Goal: Task Accomplishment & Management: Use online tool/utility

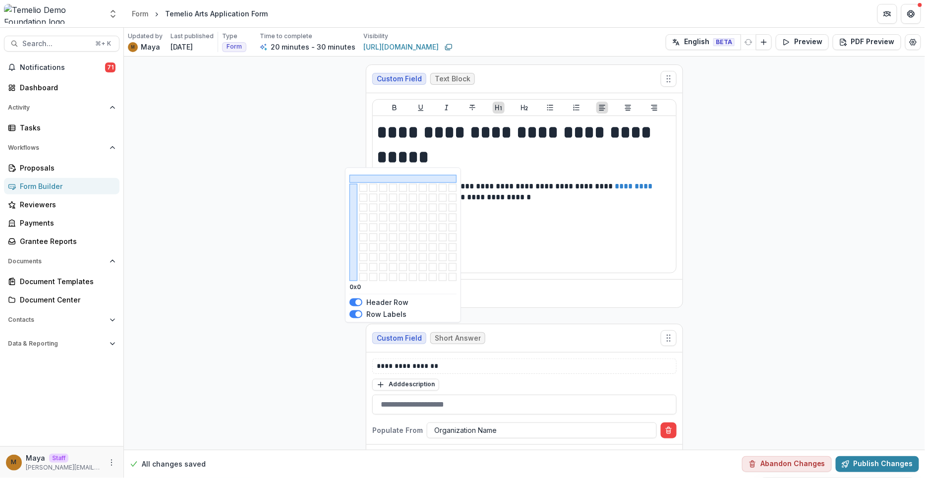
scroll to position [2827, 0]
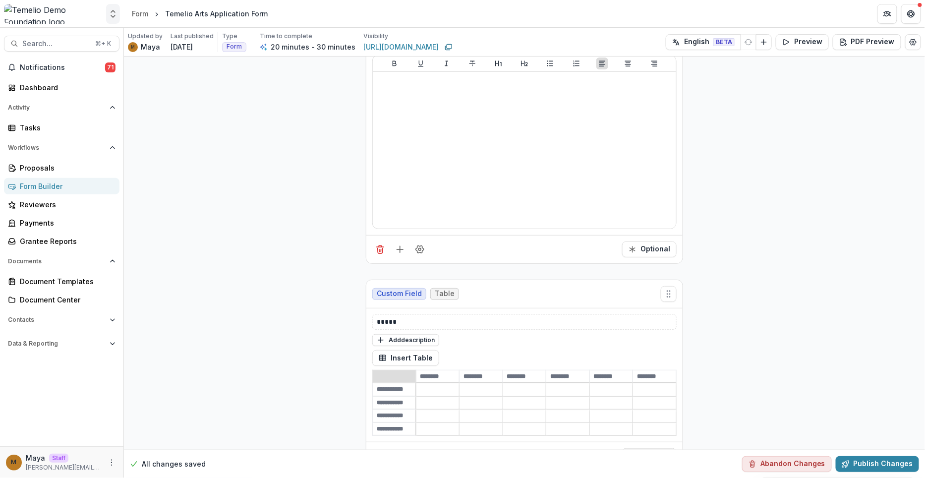
click at [114, 6] on button "Open entity switcher" at bounding box center [113, 14] width 14 height 20
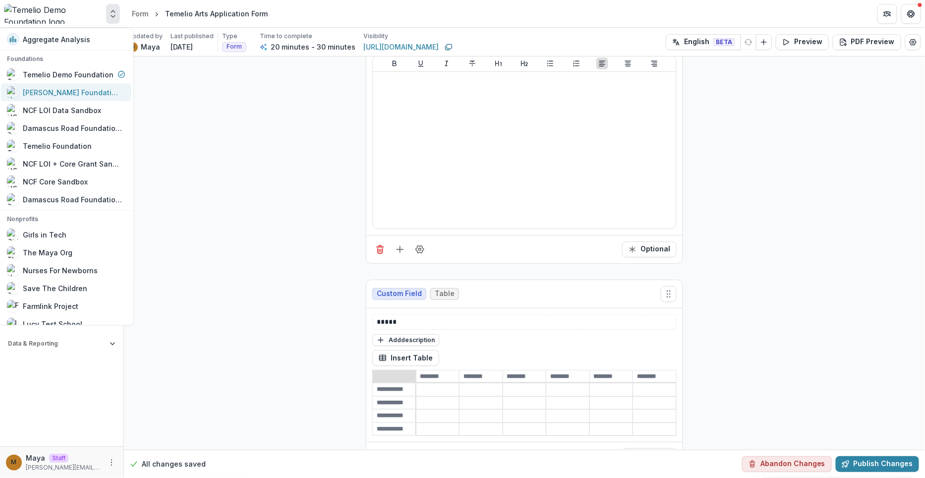
click at [97, 97] on div "[PERSON_NAME] Foundation Workflow Sandbox" at bounding box center [72, 92] width 99 height 10
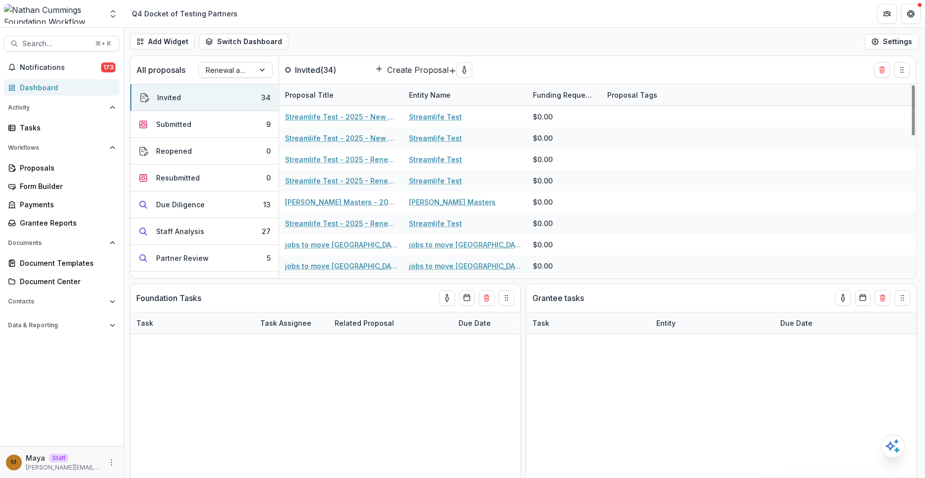
click at [36, 177] on div "Proposals Form Builder Payments Grantee Reports" at bounding box center [61, 195] width 123 height 71
click at [33, 170] on div "Proposals" at bounding box center [66, 168] width 92 height 10
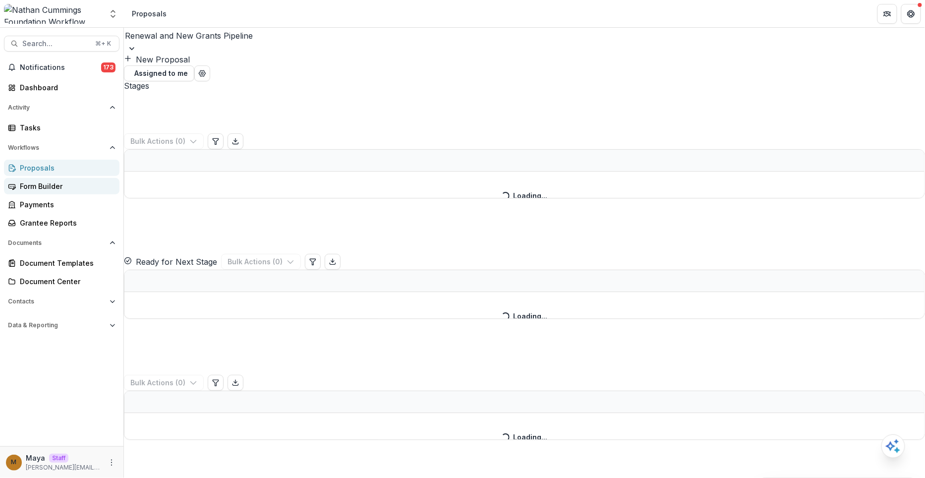
click at [38, 184] on div "Form Builder" at bounding box center [66, 186] width 92 height 10
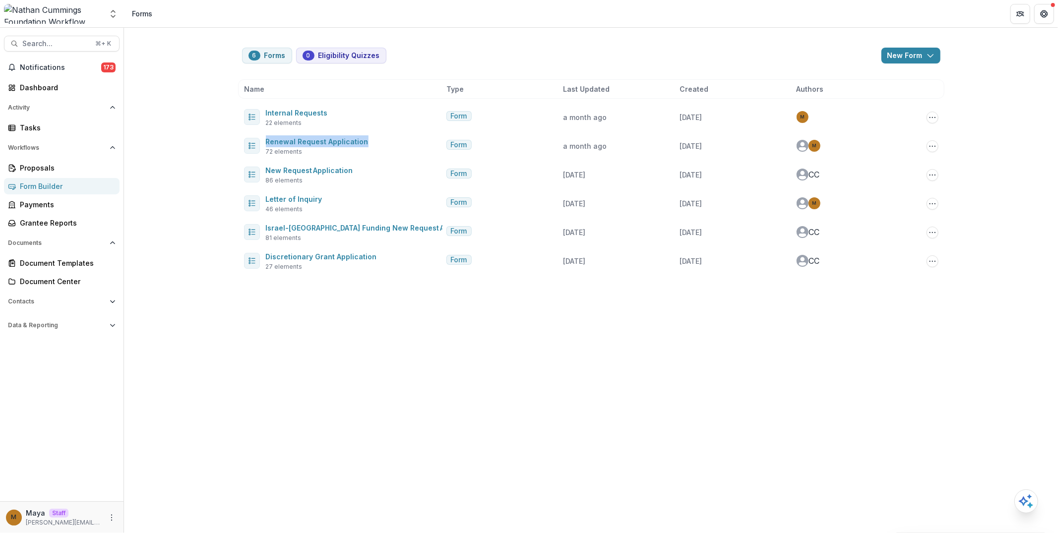
click at [203, 163] on div "6 Forms 0 Eligibility Quizzes New Form New Eligibility Quiz New Form Name Type …" at bounding box center [591, 280] width 934 height 505
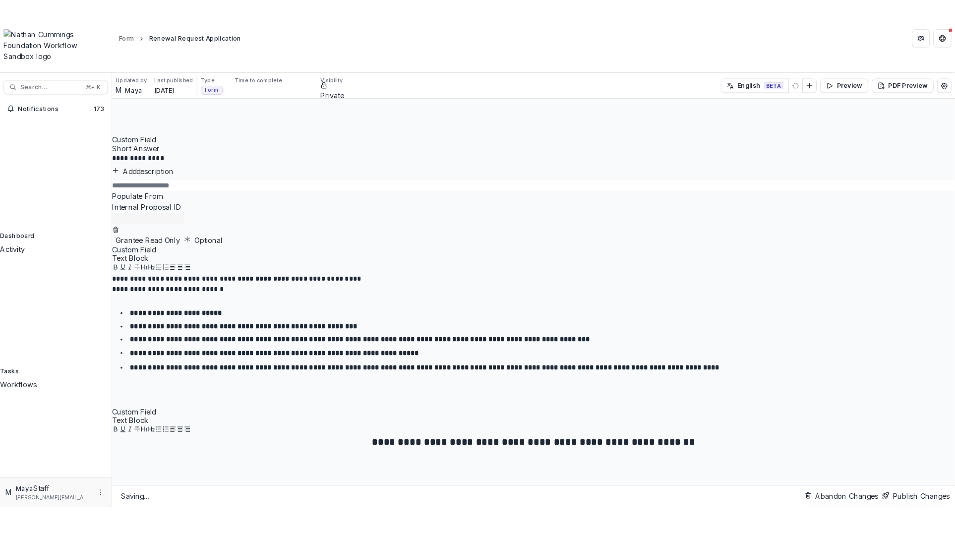
scroll to position [1291, 0]
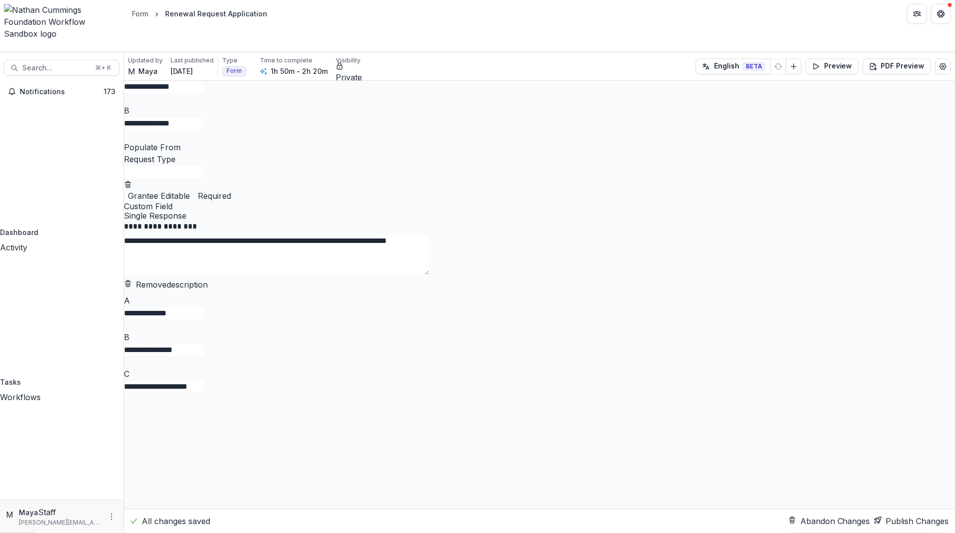
click at [920, 525] on button "Publish Changes" at bounding box center [911, 521] width 75 height 12
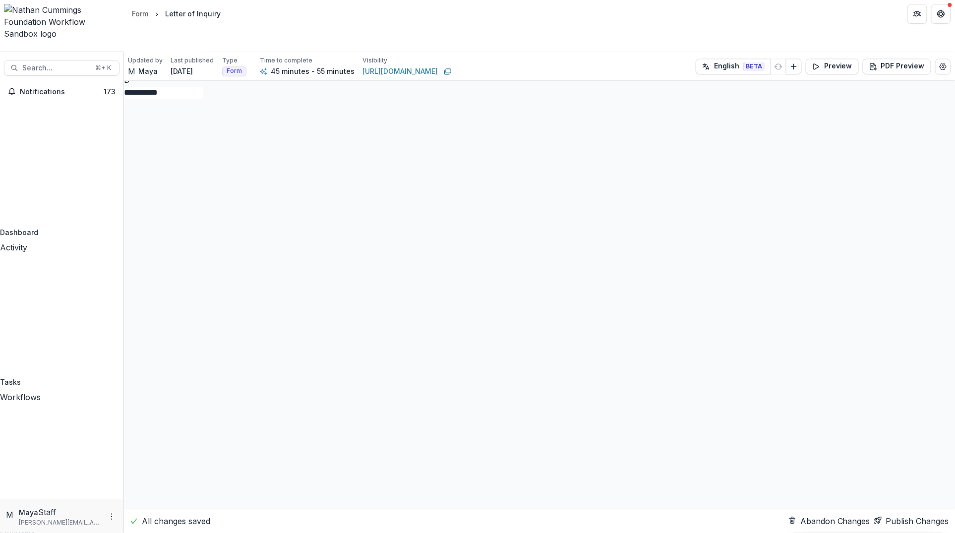
click at [454, 13] on div at bounding box center [539, 6] width 831 height 13
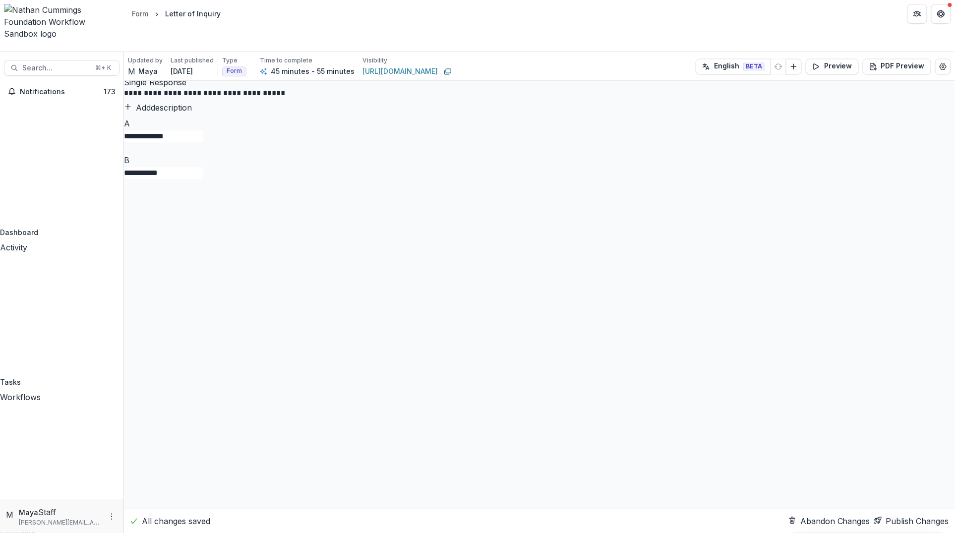
type input "*****"
click at [891, 519] on button "Publish Changes" at bounding box center [911, 521] width 75 height 12
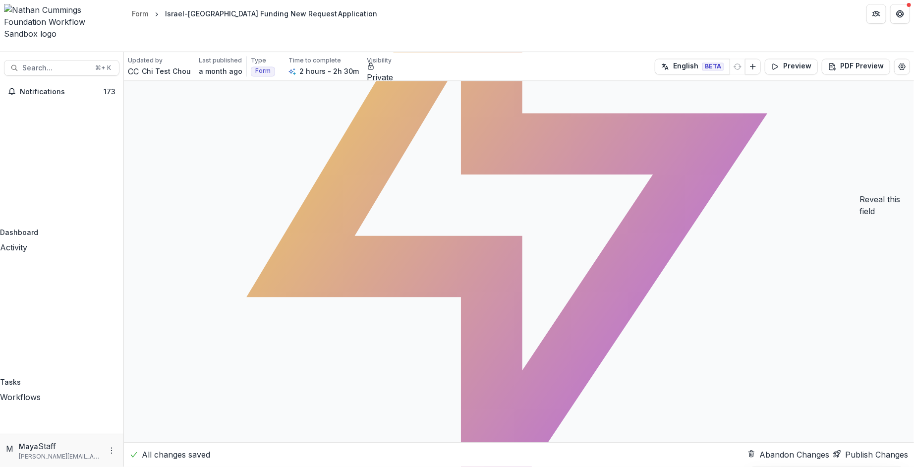
scroll to position [6186, 0]
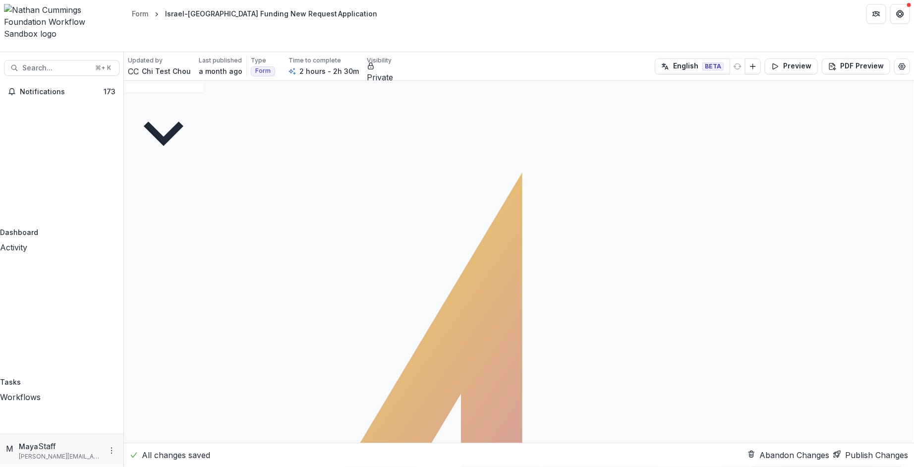
type input "**********"
click at [487, 467] on p "Project Name" at bounding box center [457, 473] width 914 height 12
type input "****"
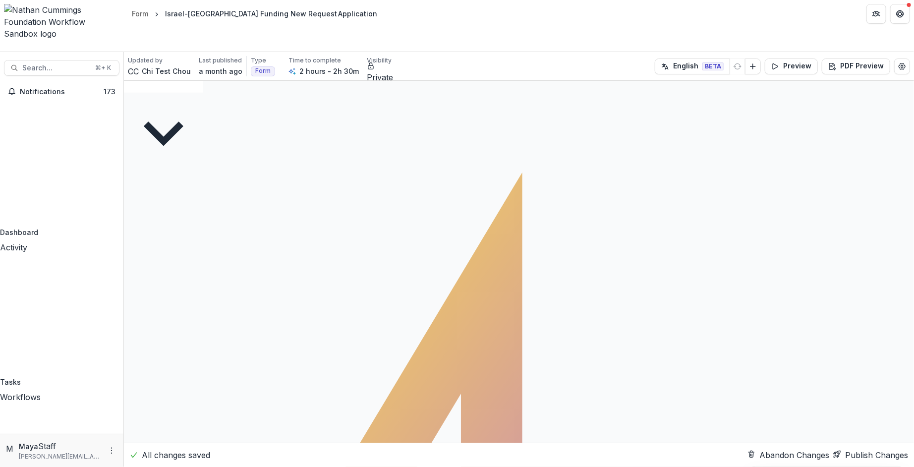
click at [869, 452] on button "Publish Changes" at bounding box center [871, 455] width 75 height 12
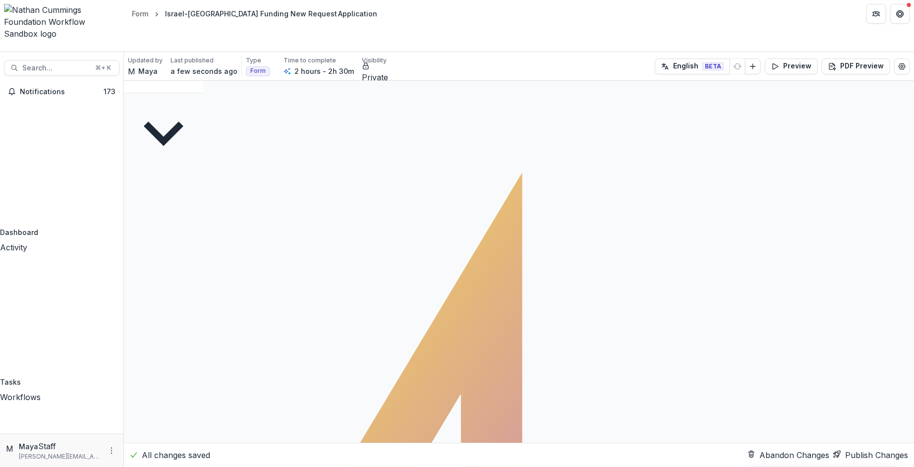
click at [857, 453] on button "Publish Changes" at bounding box center [871, 455] width 75 height 12
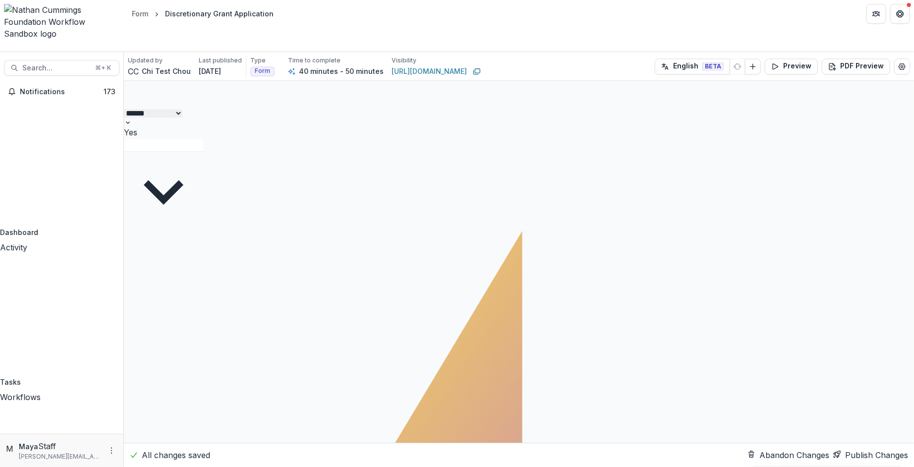
scroll to position [3447, 0]
click at [844, 449] on button "Publish Changes" at bounding box center [871, 455] width 75 height 12
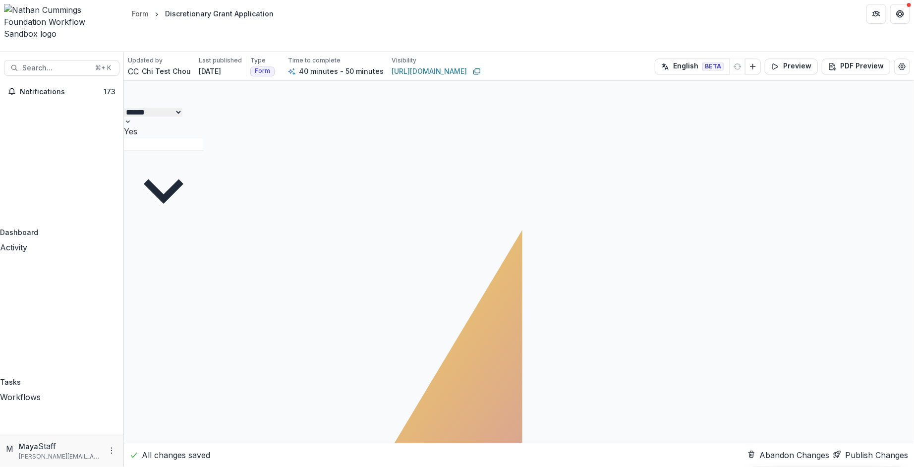
scroll to position [1022, 0]
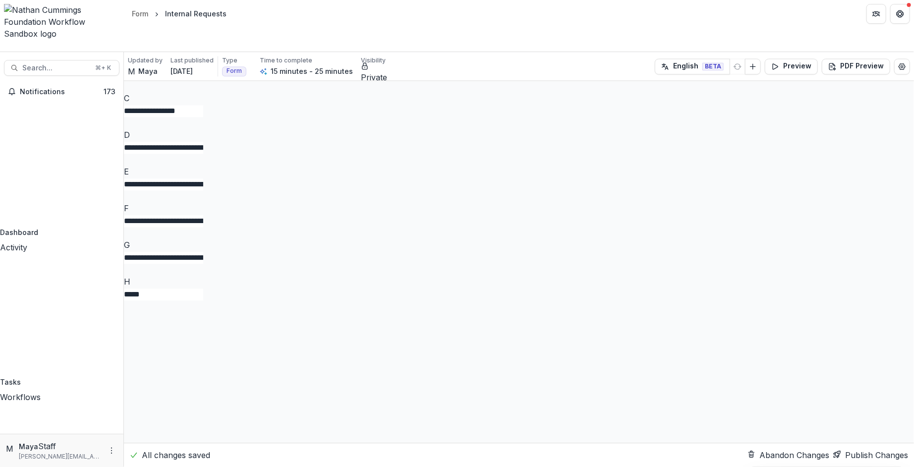
type input "*****"
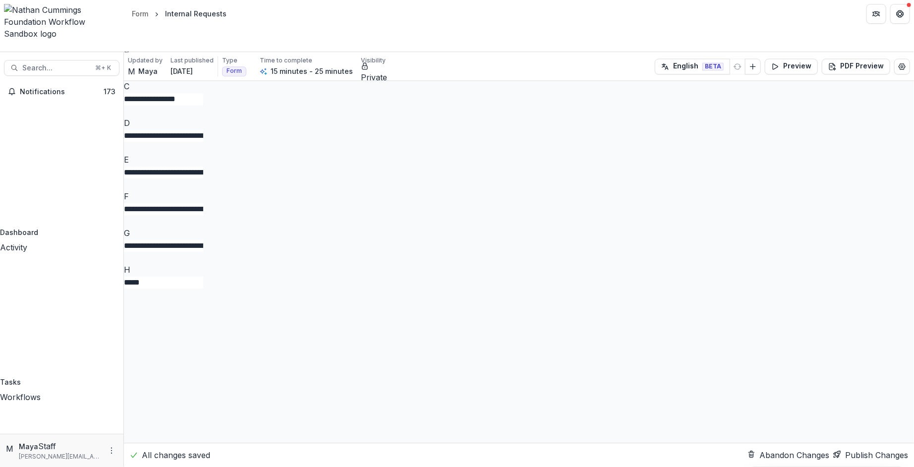
click at [860, 449] on button "Publish Changes" at bounding box center [871, 455] width 75 height 12
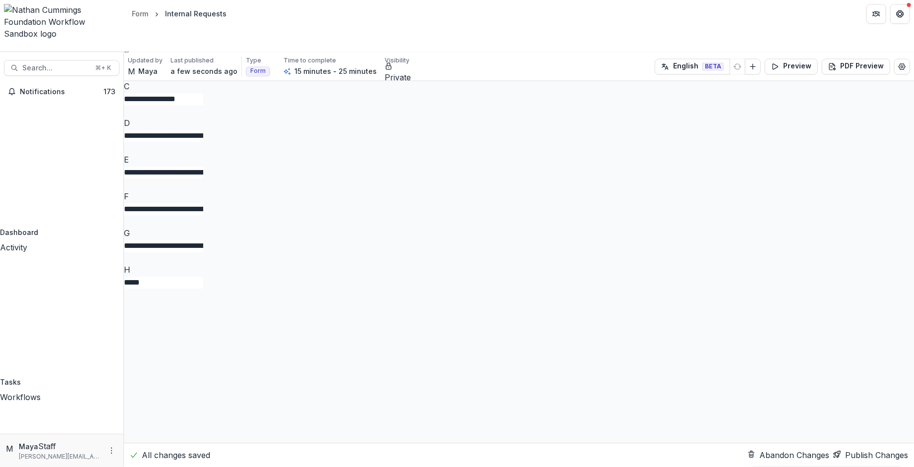
click at [63, 377] on div "Tasks" at bounding box center [61, 382] width 123 height 10
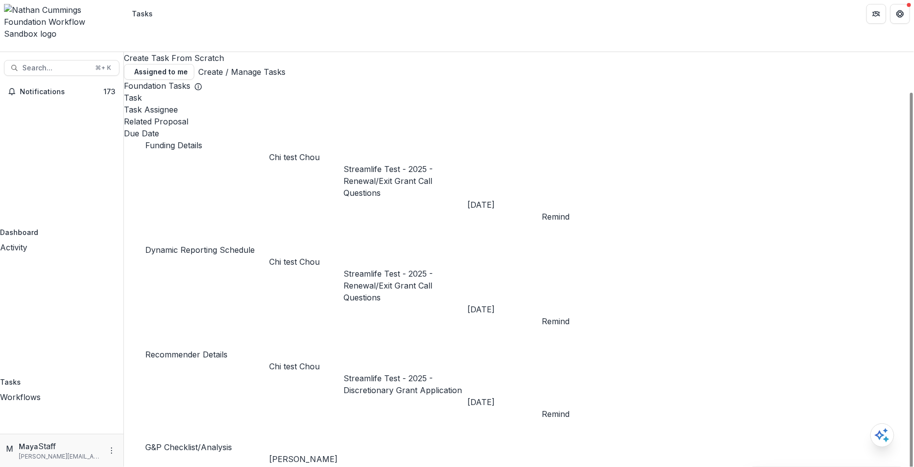
click at [286, 66] on link "Create / Manage Tasks" at bounding box center [241, 72] width 87 height 12
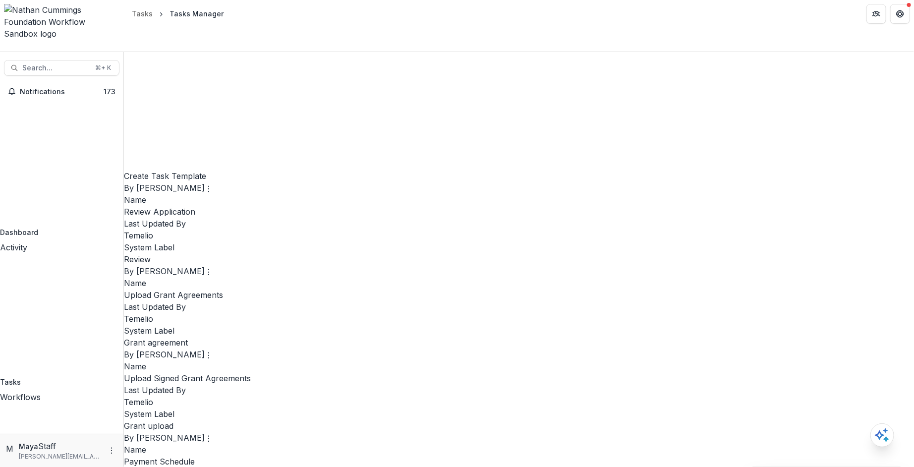
scroll to position [686, 0]
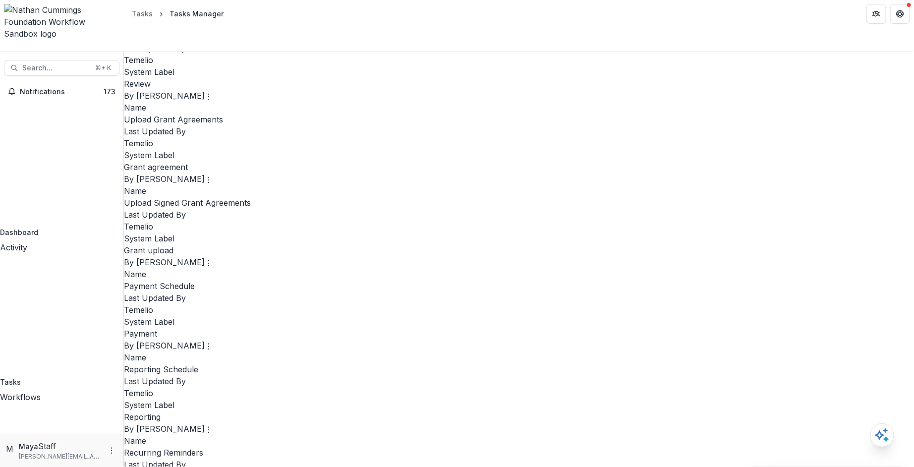
scroll to position [865, 0]
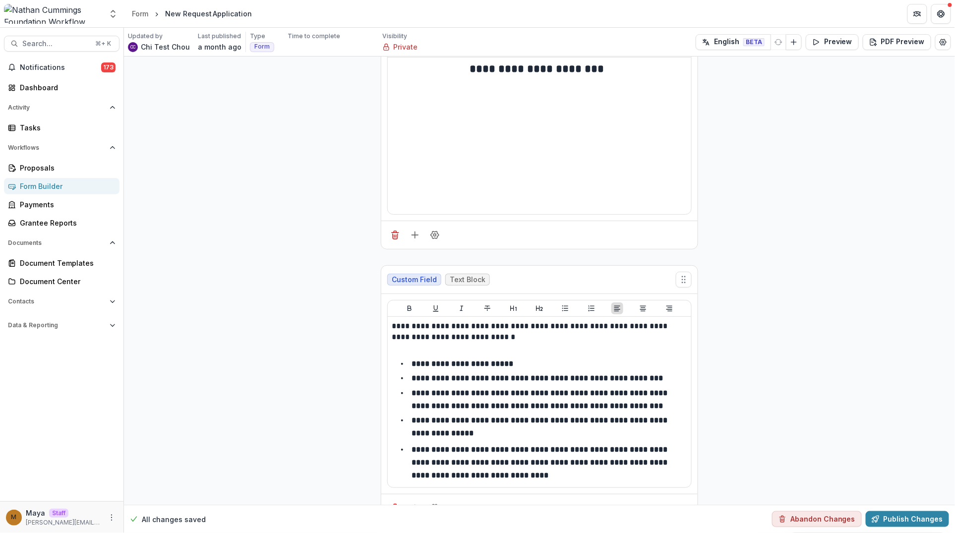
scroll to position [6411, 0]
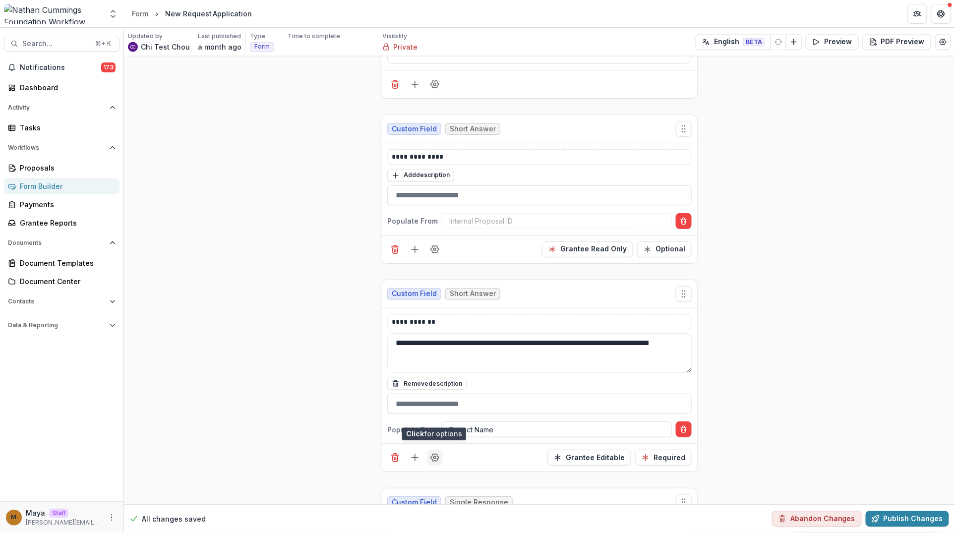
click at [432, 453] on icon "Field Settings" at bounding box center [435, 458] width 10 height 10
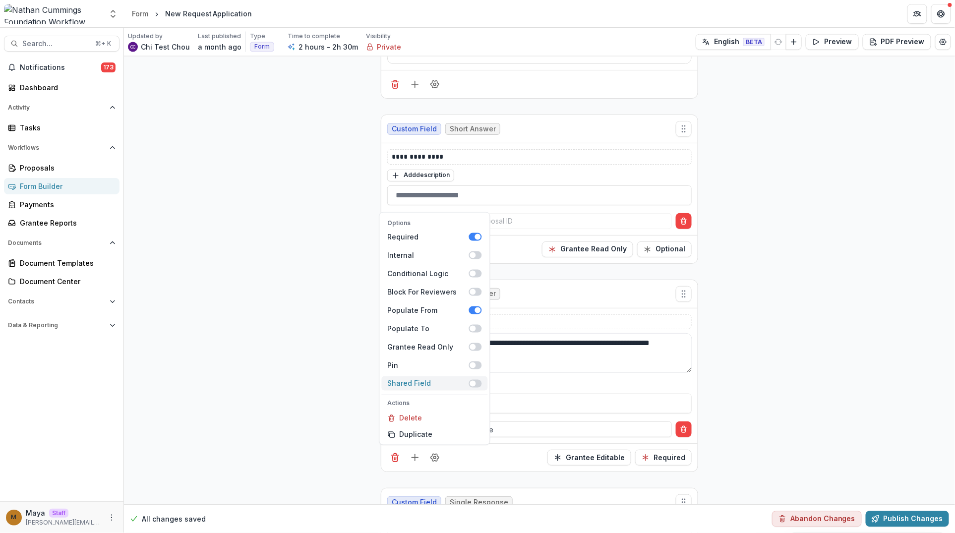
click at [476, 380] on span at bounding box center [475, 384] width 13 height 8
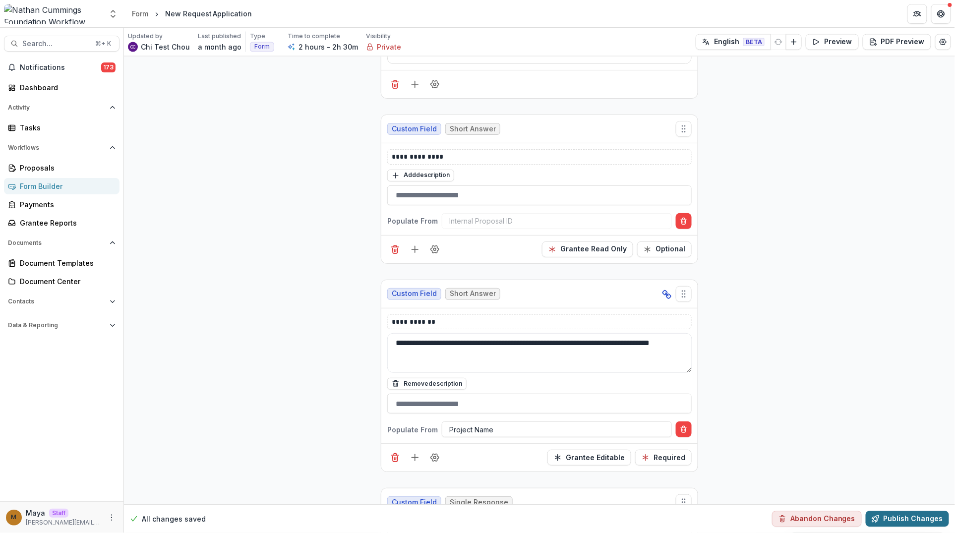
click at [888, 516] on button "Publish Changes" at bounding box center [907, 519] width 83 height 16
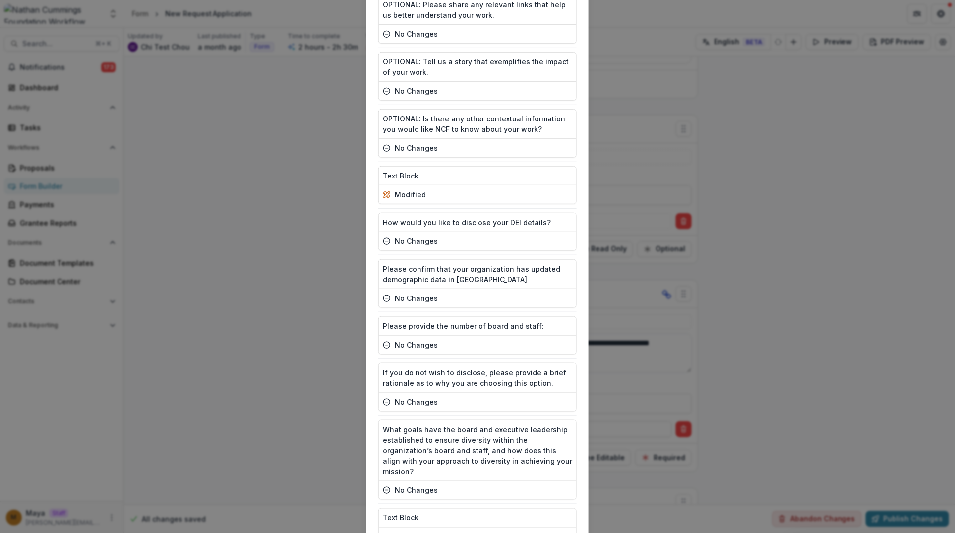
scroll to position [3903, 0]
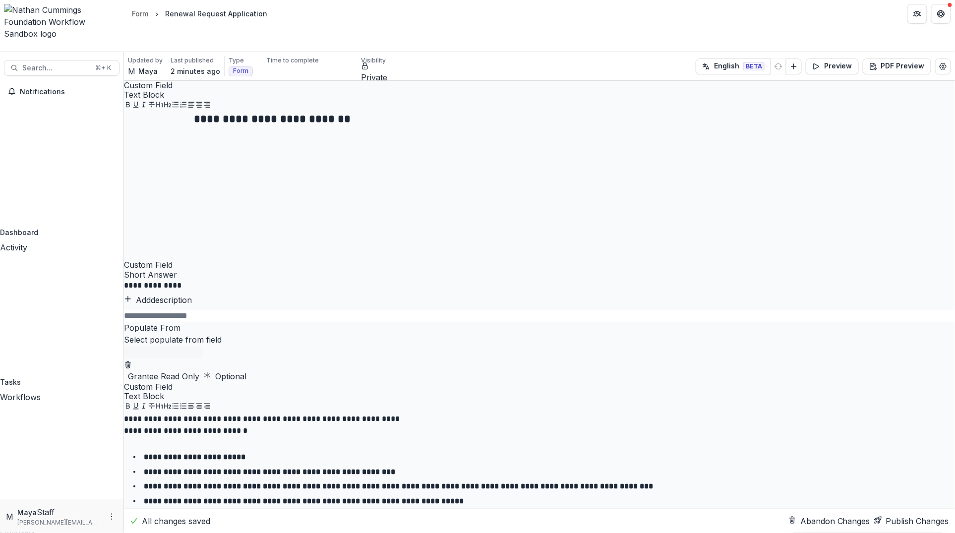
scroll to position [1291, 0]
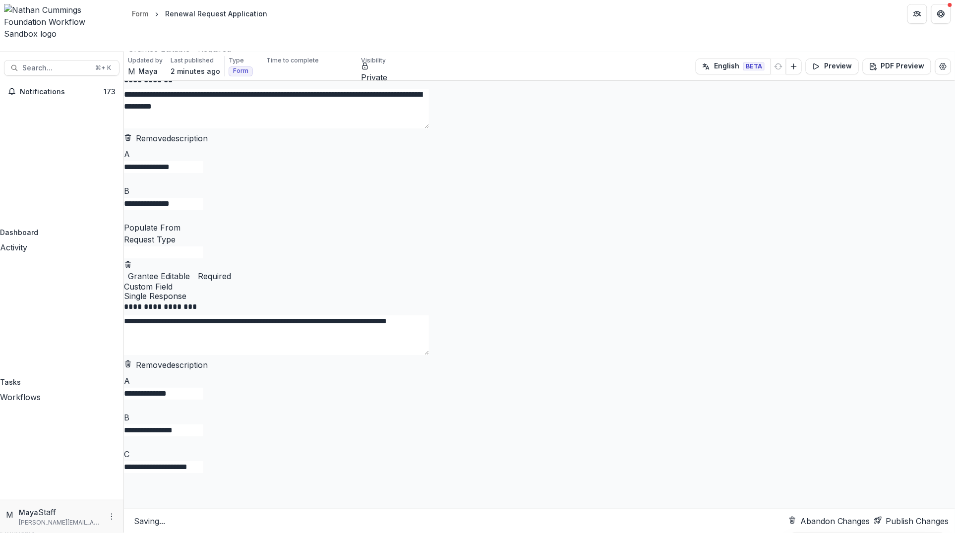
click at [466, 11] on div at bounding box center [539, 5] width 831 height 13
type input "*****"
click at [883, 520] on button "Publish Changes" at bounding box center [911, 521] width 75 height 12
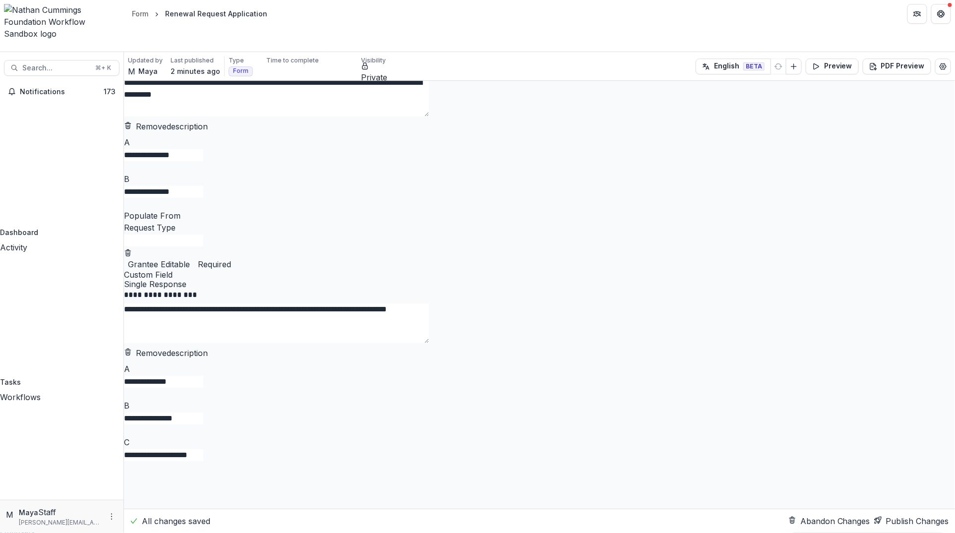
scroll to position [3315, 0]
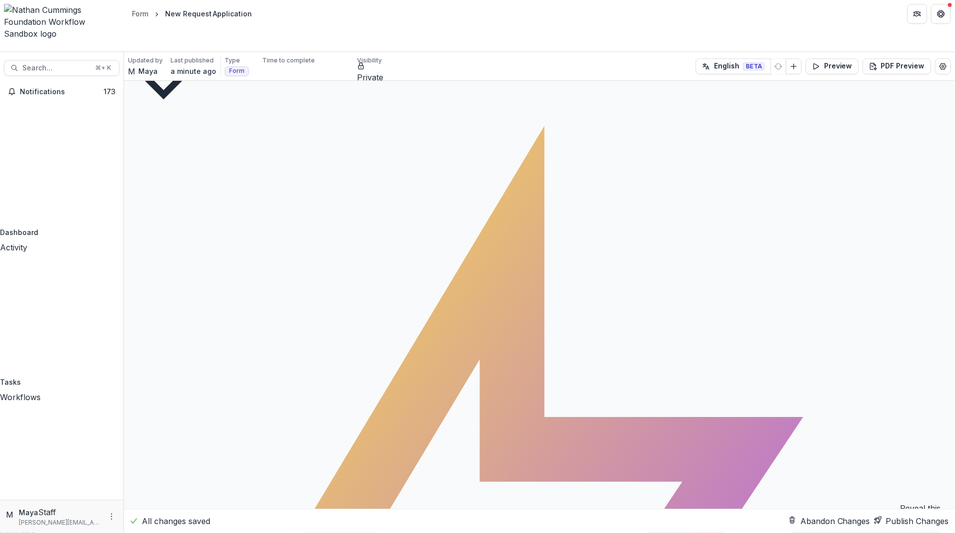
scroll to position [6411, 0]
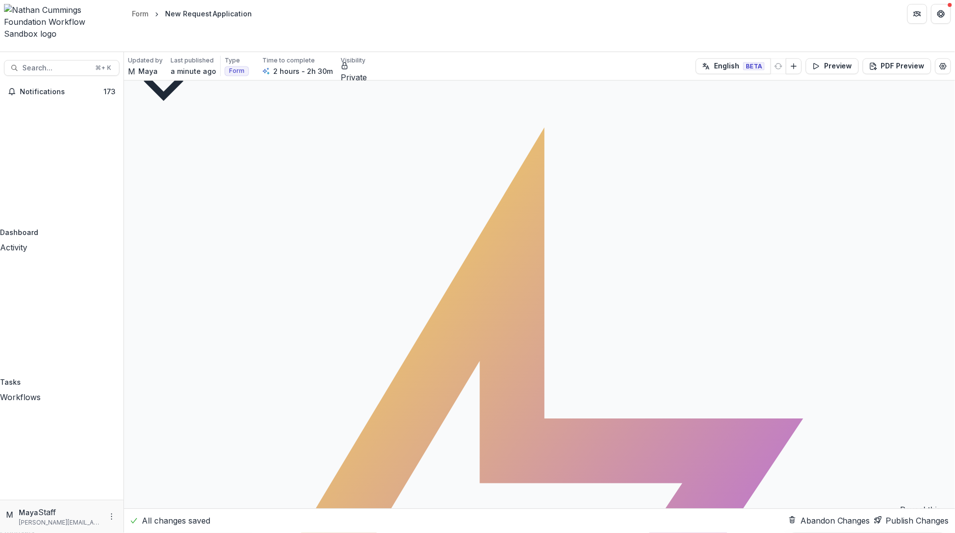
drag, startPoint x: 477, startPoint y: 290, endPoint x: 335, endPoint y: 333, distance: 147.8
type input "*****"
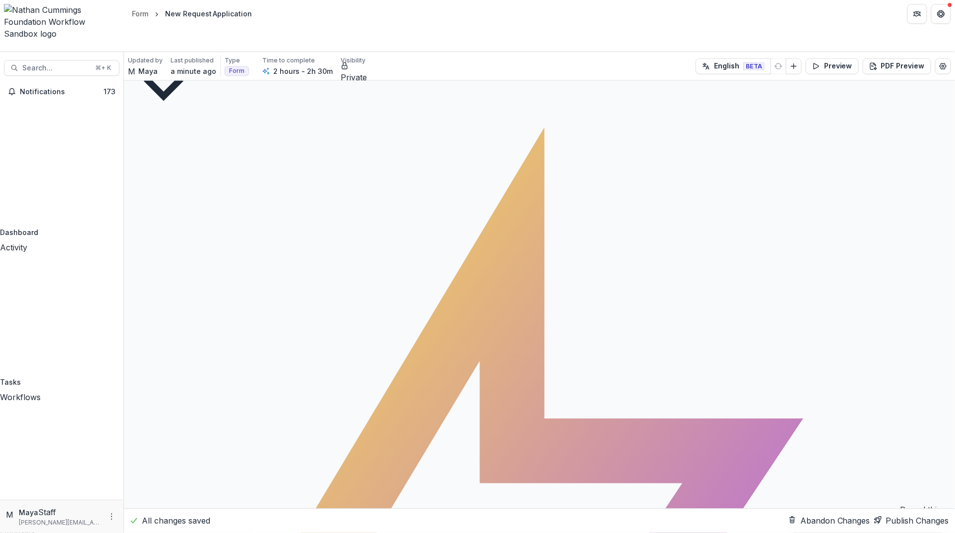
click at [496, 533] on p "Proposal Title" at bounding box center [477, 539] width 955 height 12
click at [880, 516] on icon "button" at bounding box center [878, 520] width 8 height 8
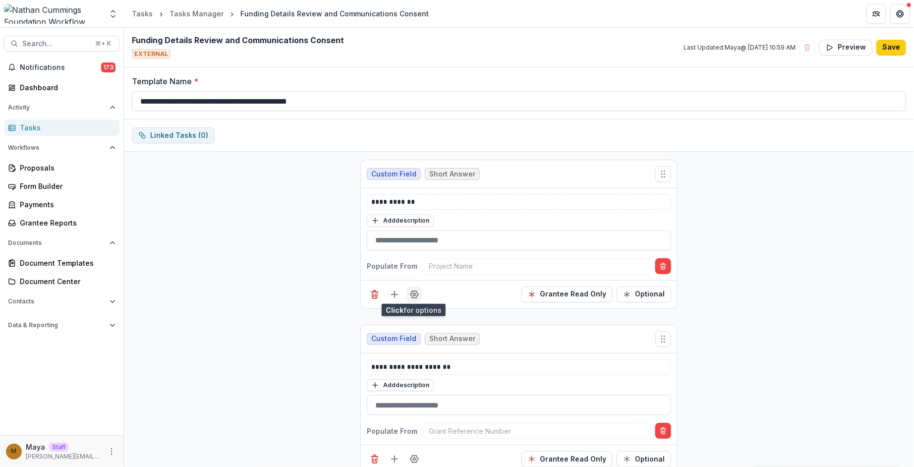
click at [419, 297] on button "Field Settings" at bounding box center [415, 295] width 16 height 16
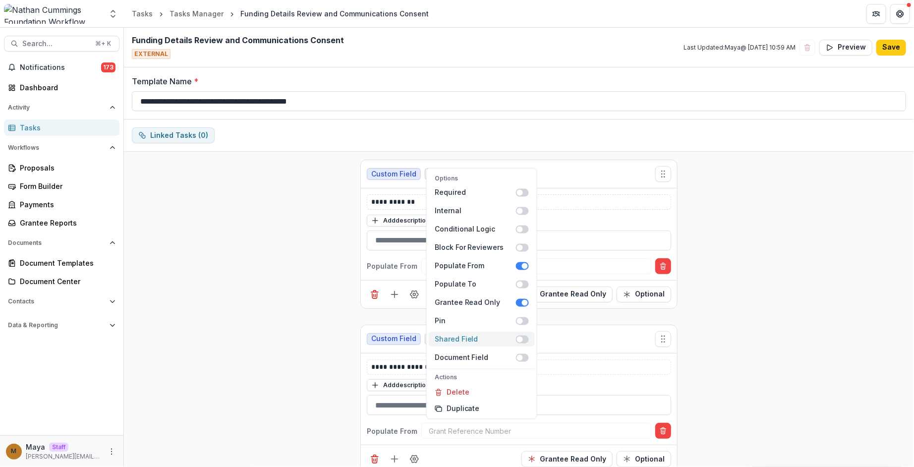
click at [523, 338] on span at bounding box center [522, 339] width 13 height 8
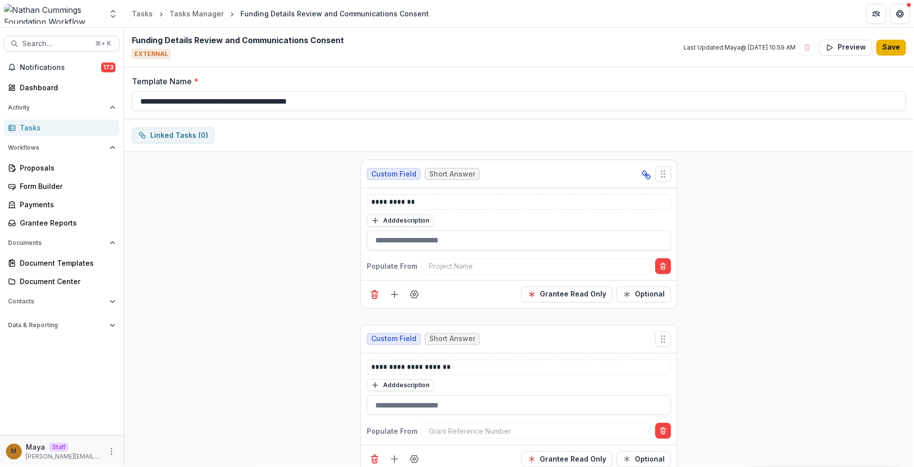
click at [887, 51] on button "Save" at bounding box center [892, 48] width 30 height 16
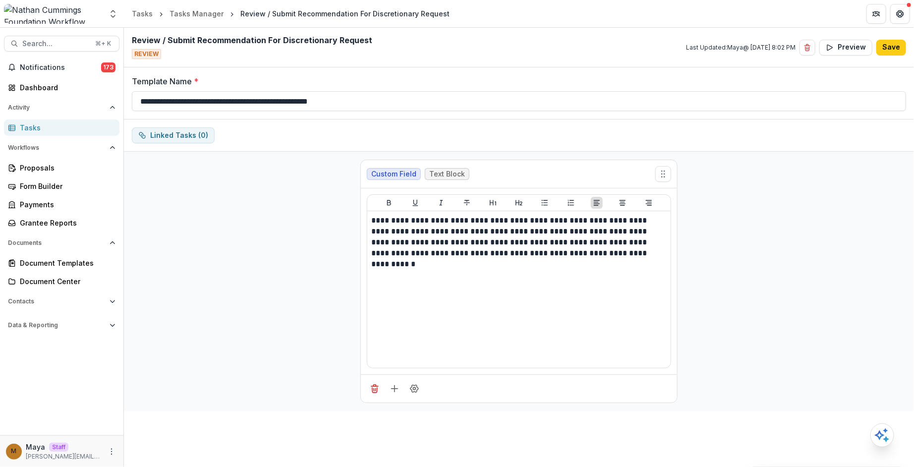
click at [325, 230] on div "**********" at bounding box center [519, 281] width 790 height 259
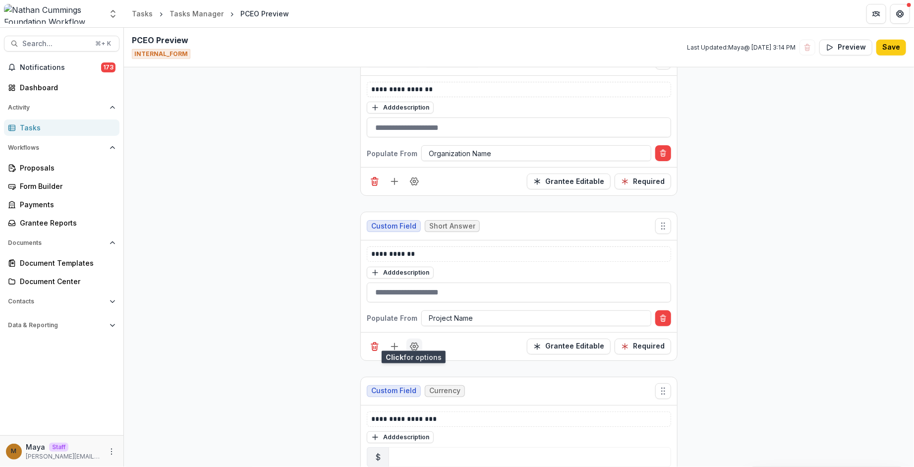
click at [416, 342] on icon "Field Settings" at bounding box center [415, 347] width 10 height 10
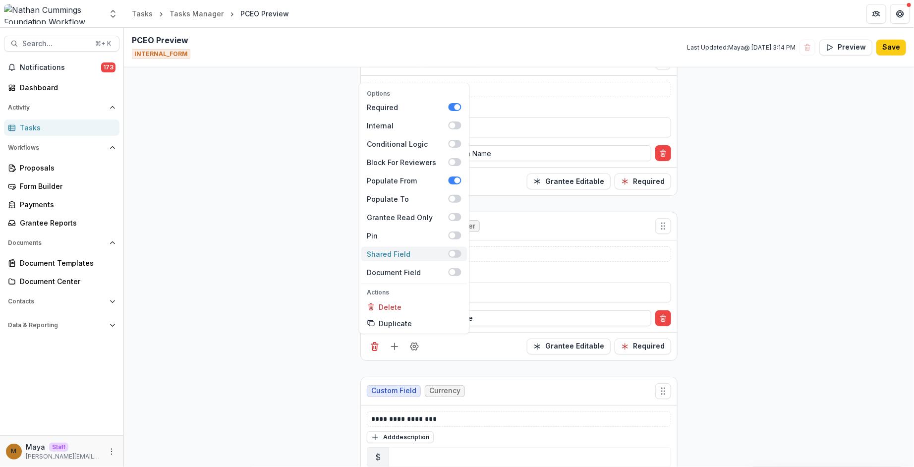
click at [457, 250] on span at bounding box center [455, 254] width 13 height 8
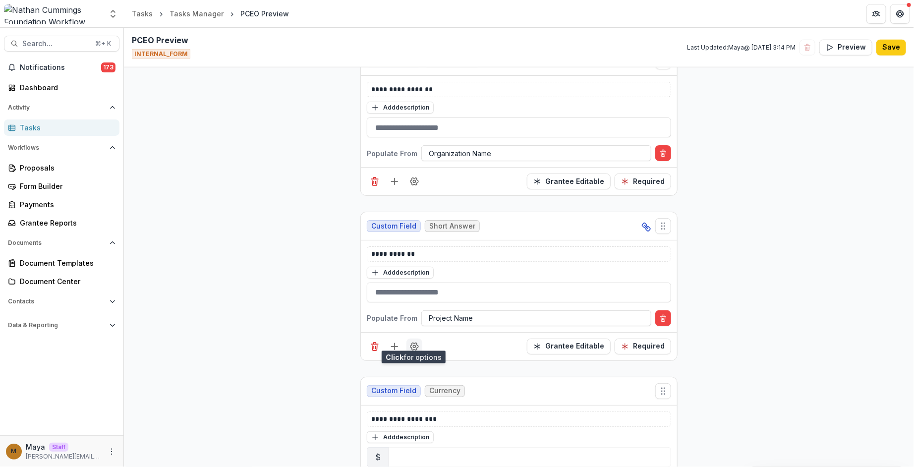
click at [415, 343] on icon "Field Settings" at bounding box center [415, 346] width 8 height 7
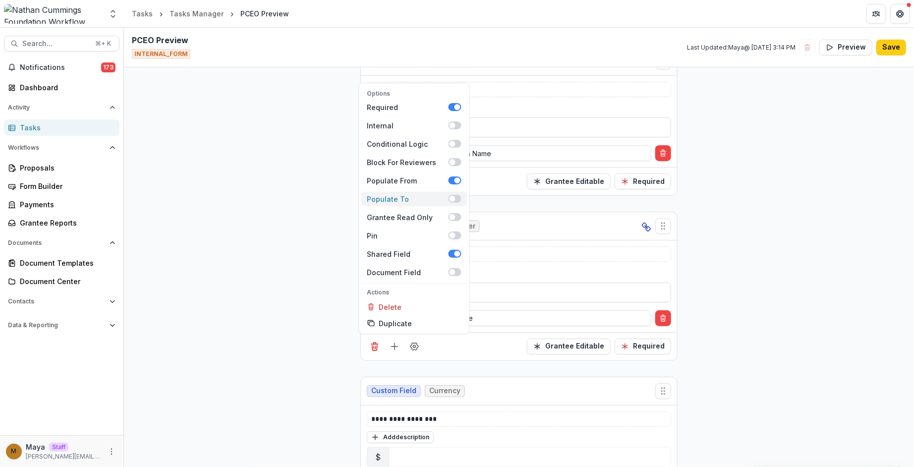
click at [458, 195] on span at bounding box center [455, 199] width 13 height 8
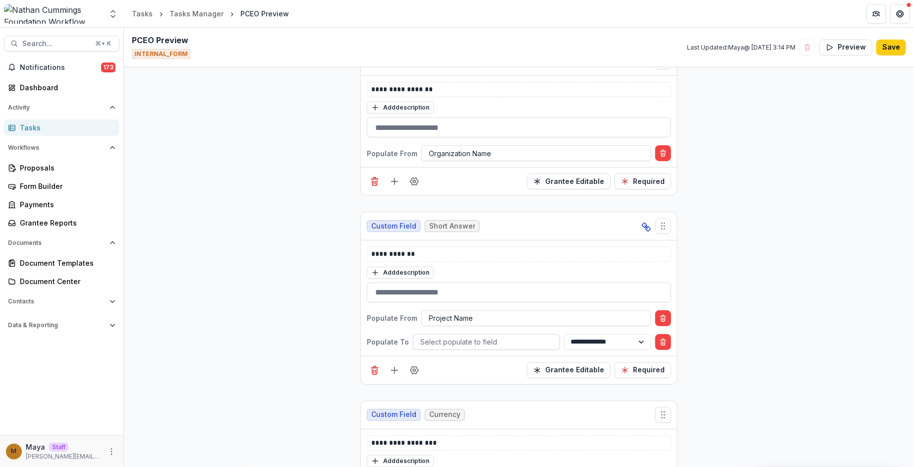
click at [432, 336] on div at bounding box center [487, 342] width 132 height 12
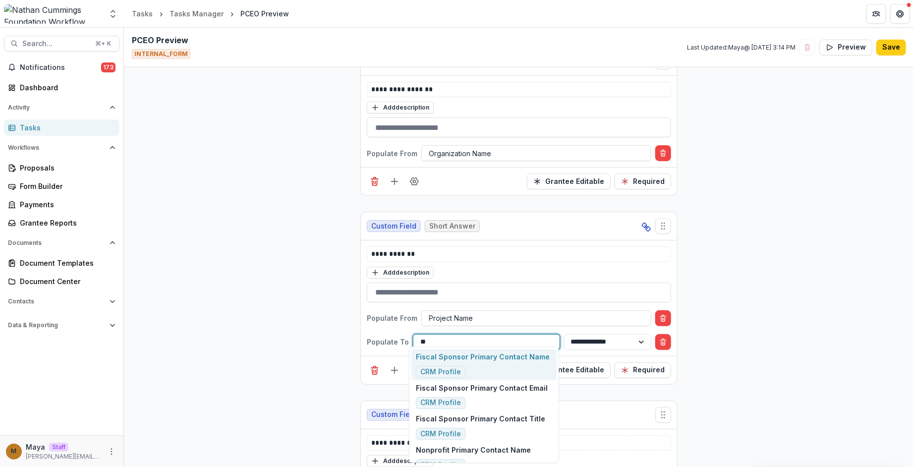
type input "*"
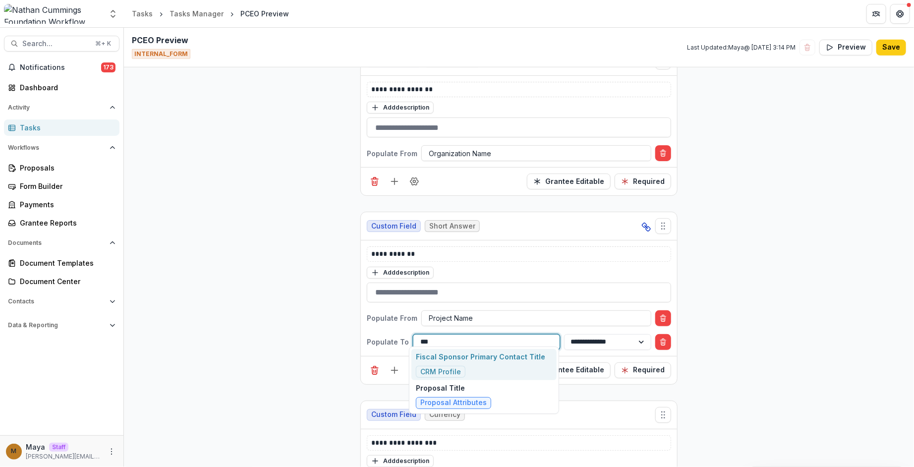
type input "****"
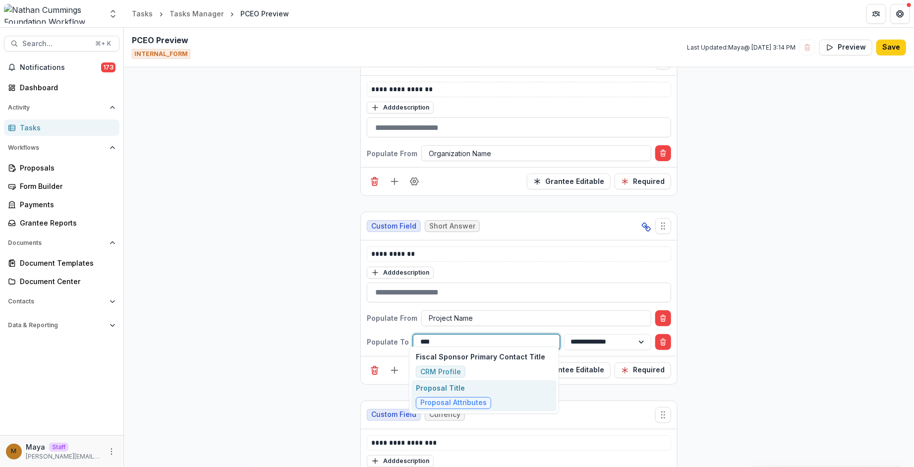
click at [496, 401] on div "Proposal Title Proposal Attributes" at bounding box center [484, 395] width 145 height 31
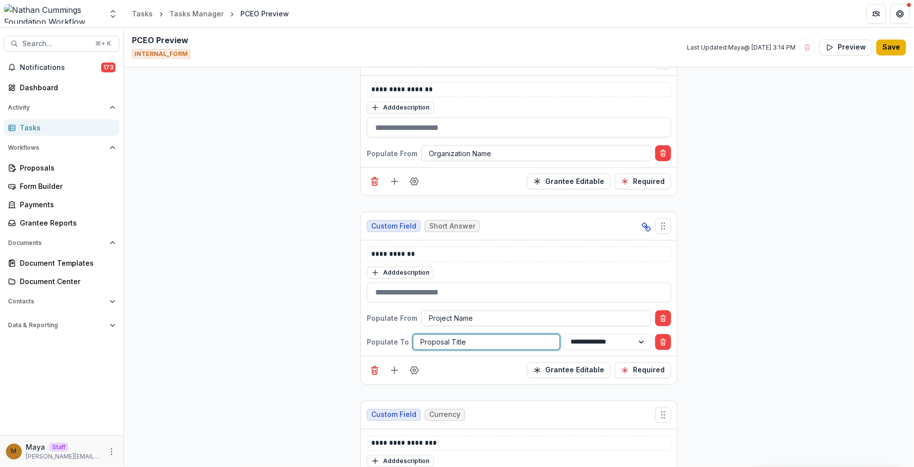
click at [886, 54] on button "Save" at bounding box center [892, 48] width 30 height 16
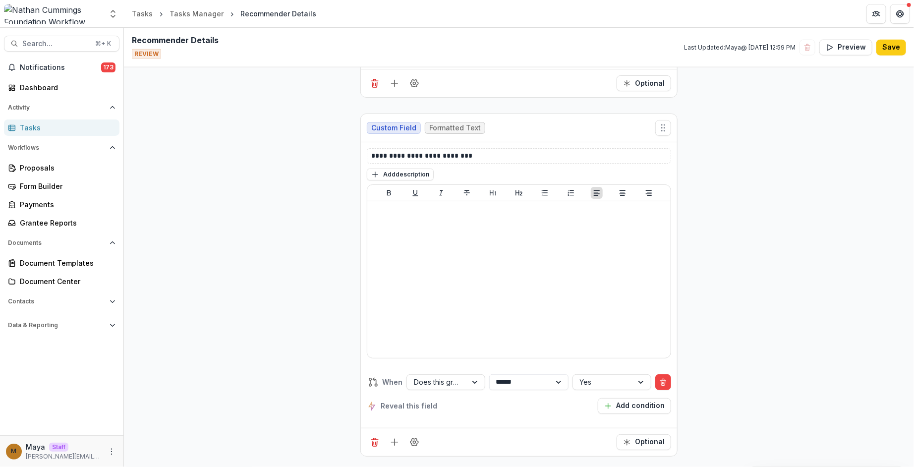
scroll to position [708, 0]
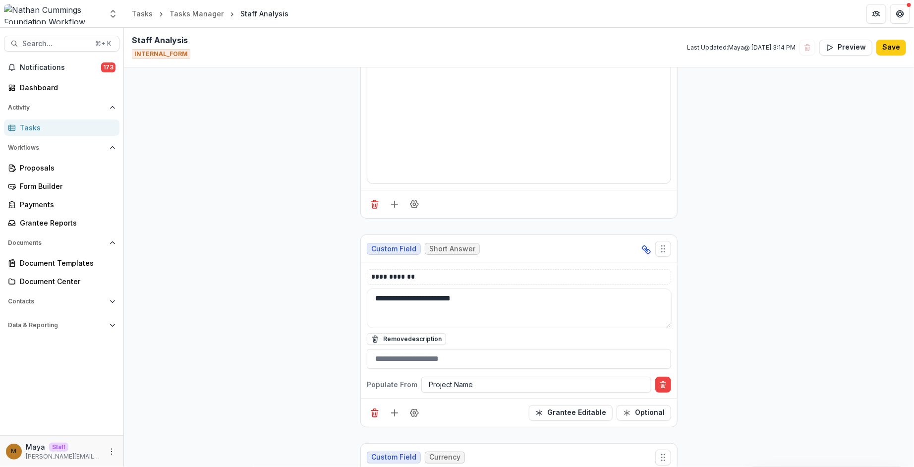
scroll to position [245, 0]
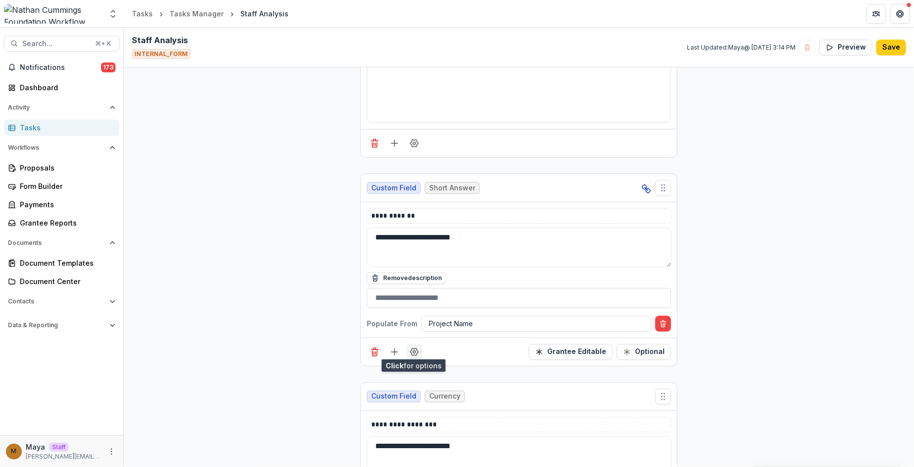
click at [414, 349] on icon "Field Settings" at bounding box center [415, 352] width 10 height 10
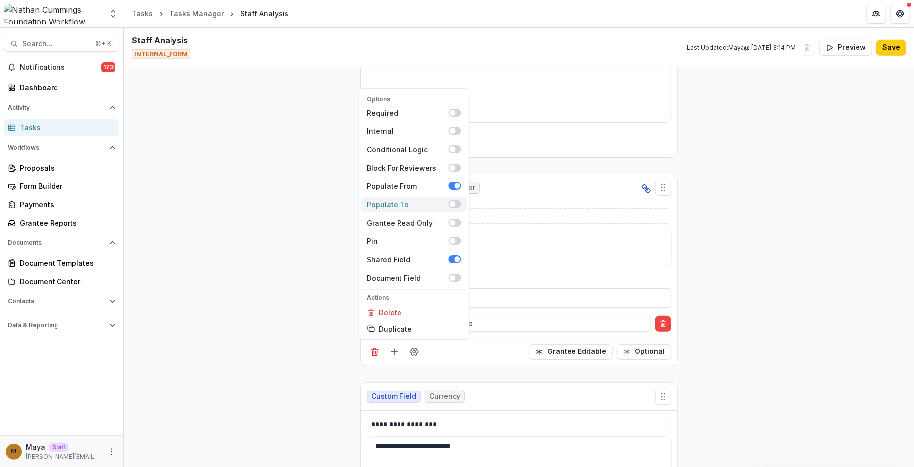
click at [459, 202] on span at bounding box center [455, 204] width 13 height 8
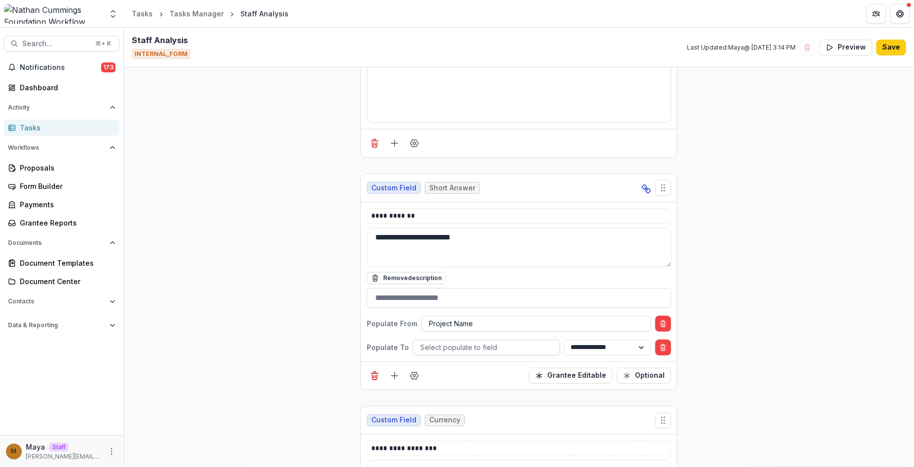
click at [433, 343] on div at bounding box center [487, 347] width 132 height 12
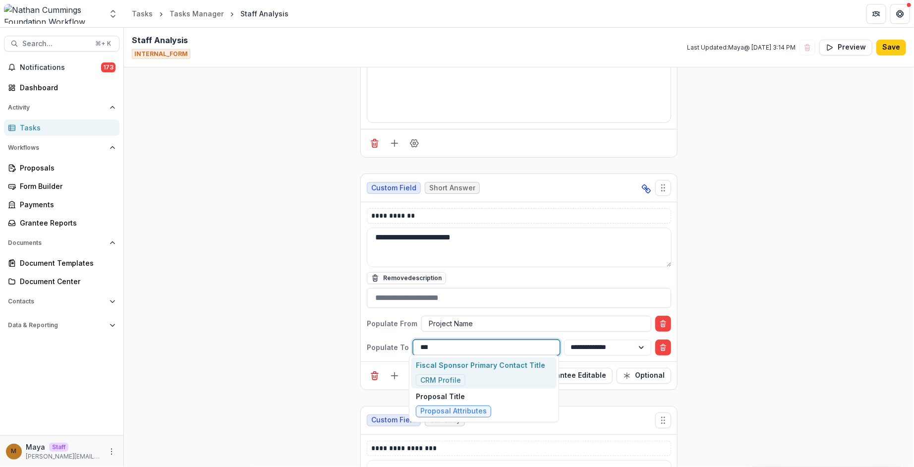
type input "*****"
click at [497, 401] on div "Proposal Title Proposal Attributes" at bounding box center [484, 404] width 145 height 31
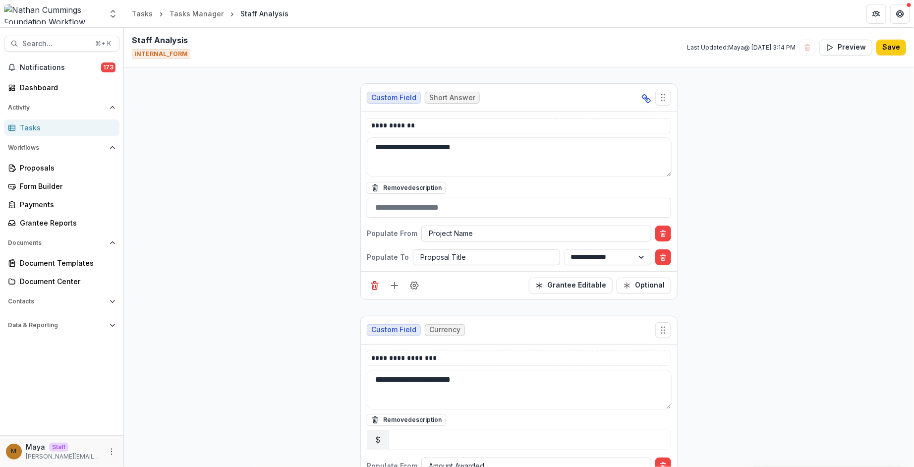
scroll to position [338, 0]
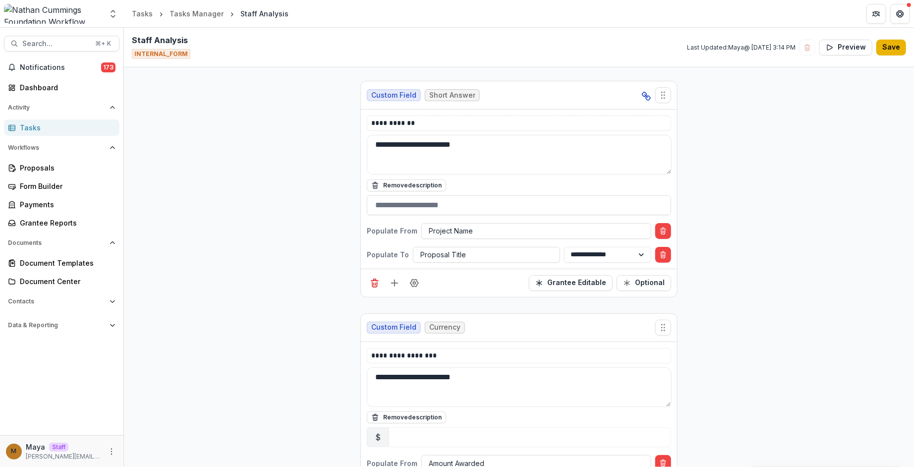
click at [897, 46] on button "Save" at bounding box center [892, 48] width 30 height 16
